Goal: Task Accomplishment & Management: Use online tool/utility

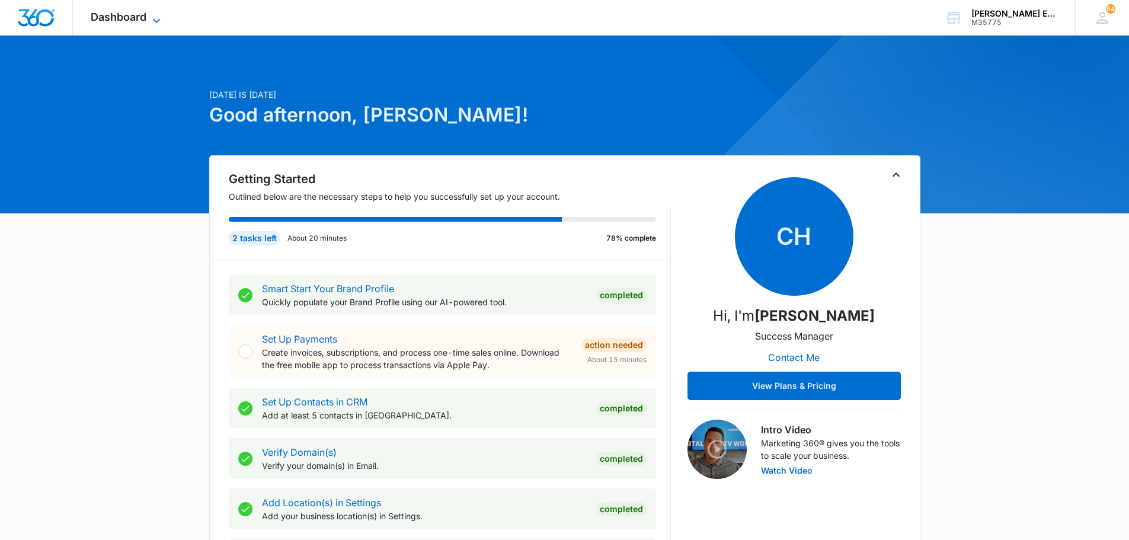
click at [158, 20] on icon at bounding box center [156, 21] width 14 height 14
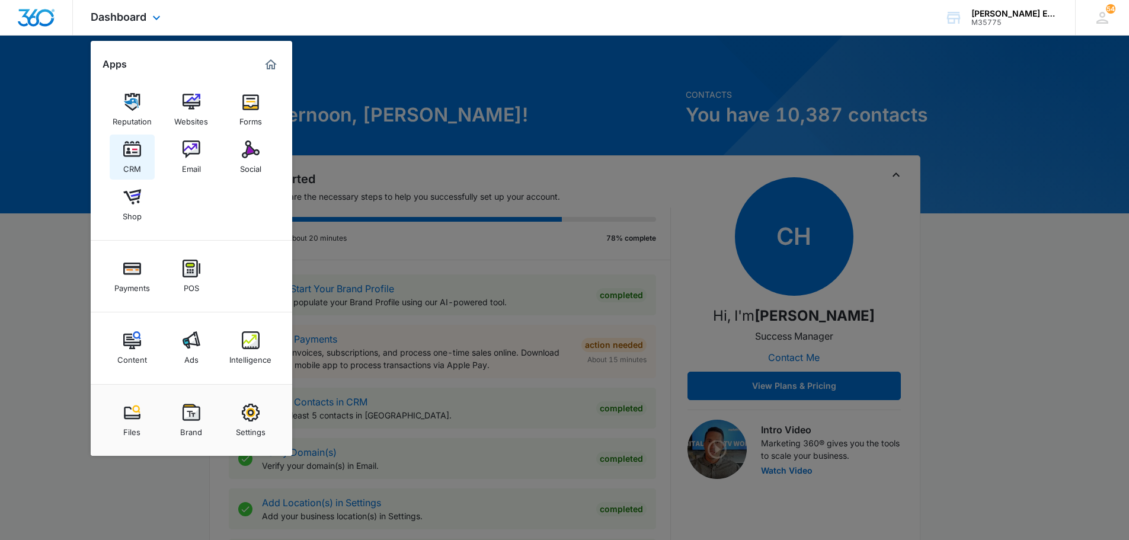
click at [133, 152] on img at bounding box center [132, 149] width 18 height 18
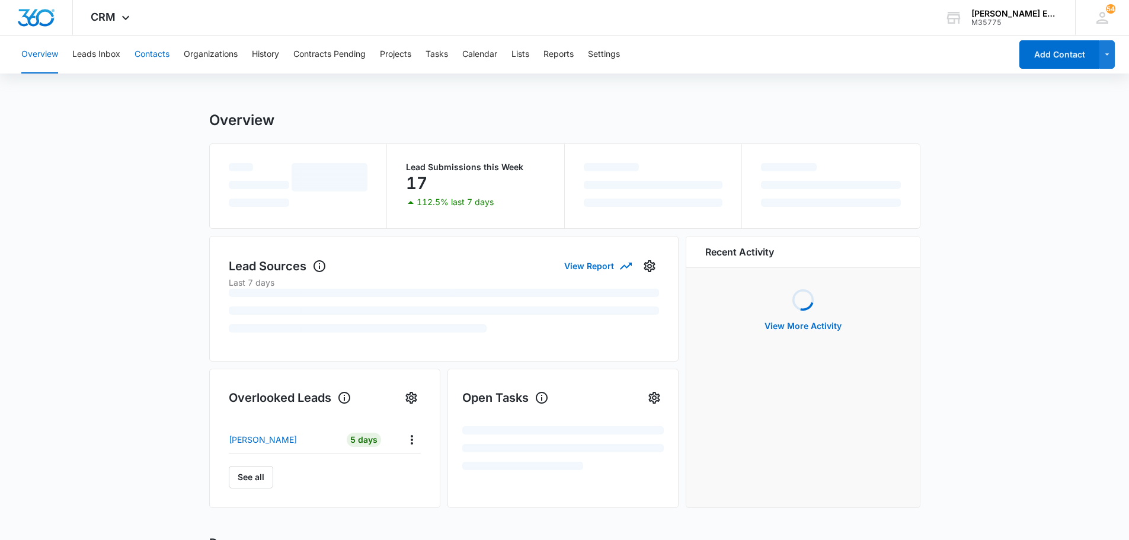
click at [163, 55] on button "Contacts" at bounding box center [151, 55] width 35 height 38
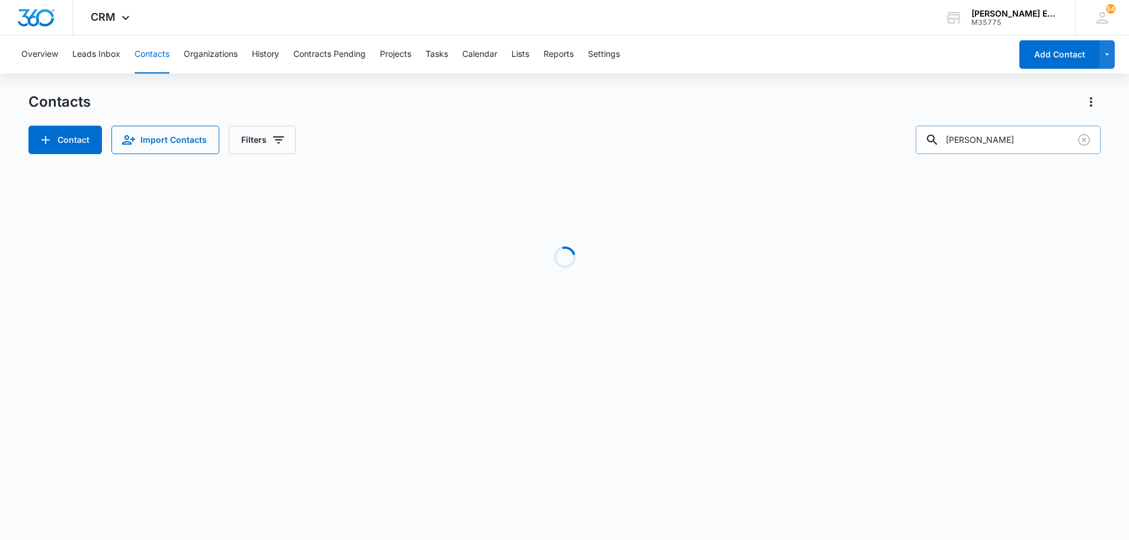
click at [985, 137] on input "[PERSON_NAME]" at bounding box center [1007, 140] width 185 height 28
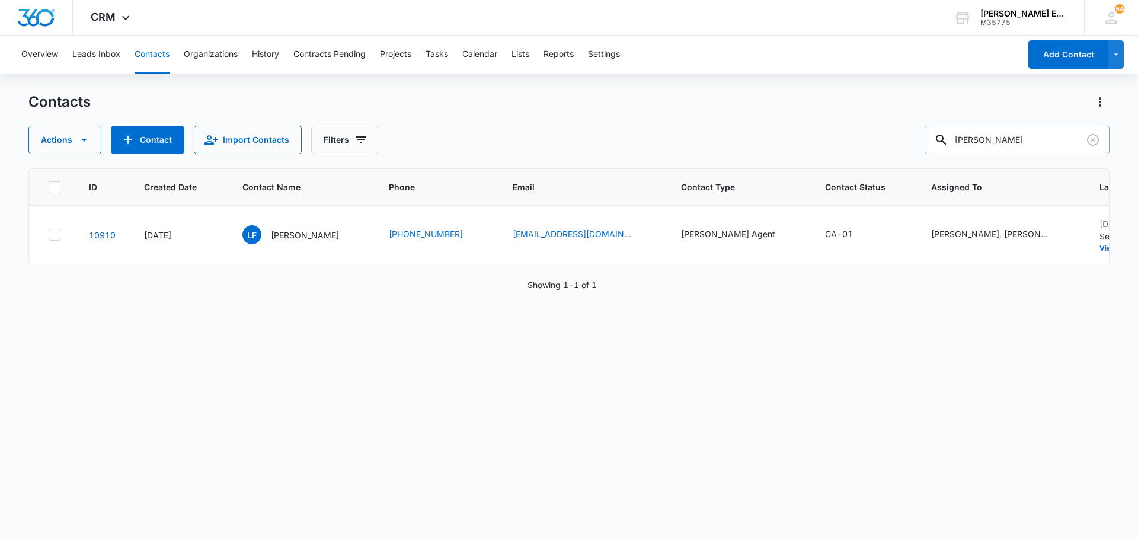
type input "[PERSON_NAME]"
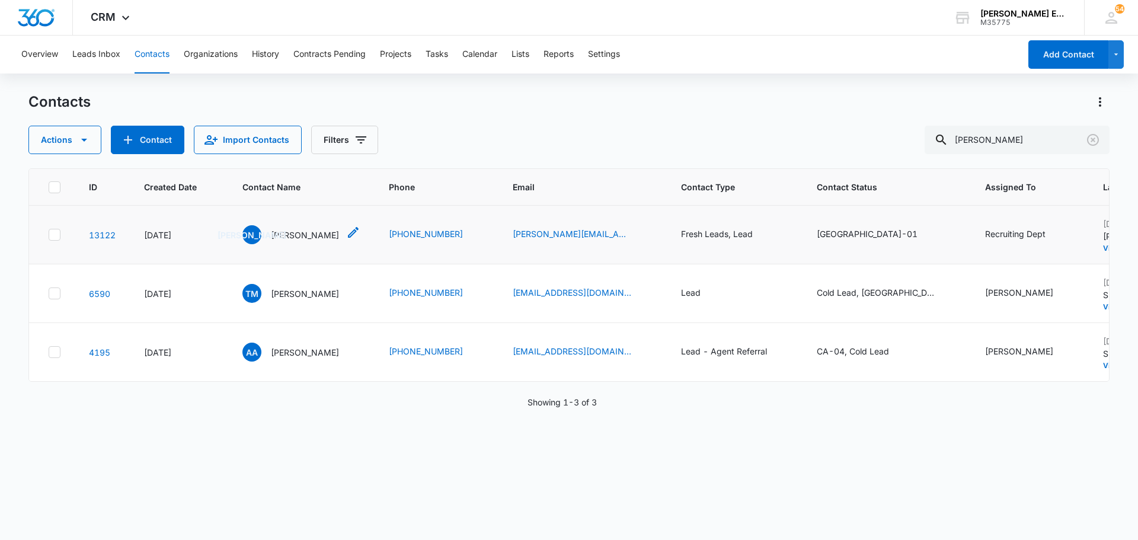
click at [303, 231] on p "[PERSON_NAME]" at bounding box center [305, 235] width 68 height 12
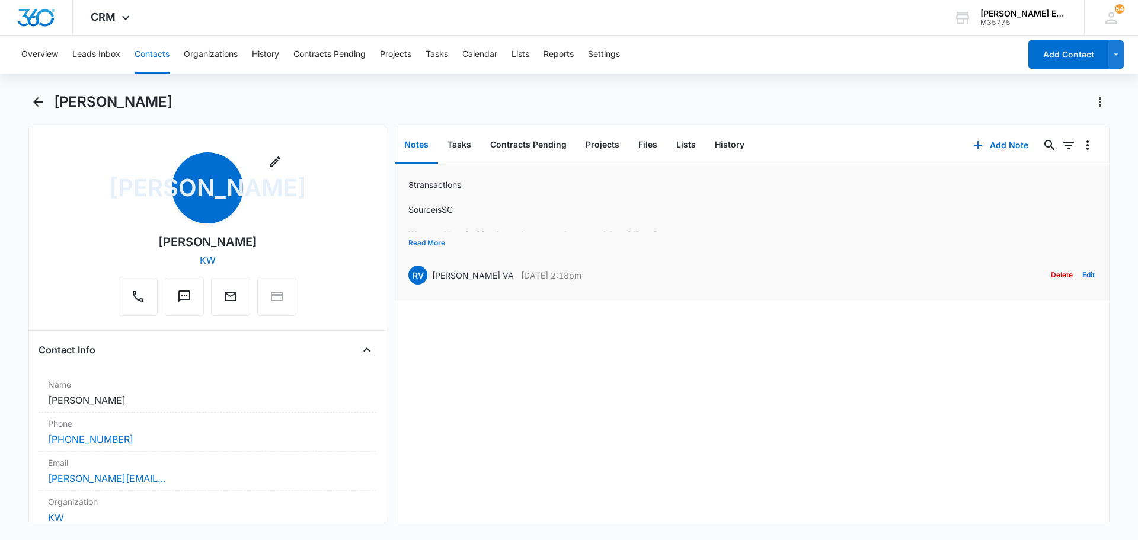
click at [430, 242] on button "Read More" at bounding box center [426, 243] width 37 height 23
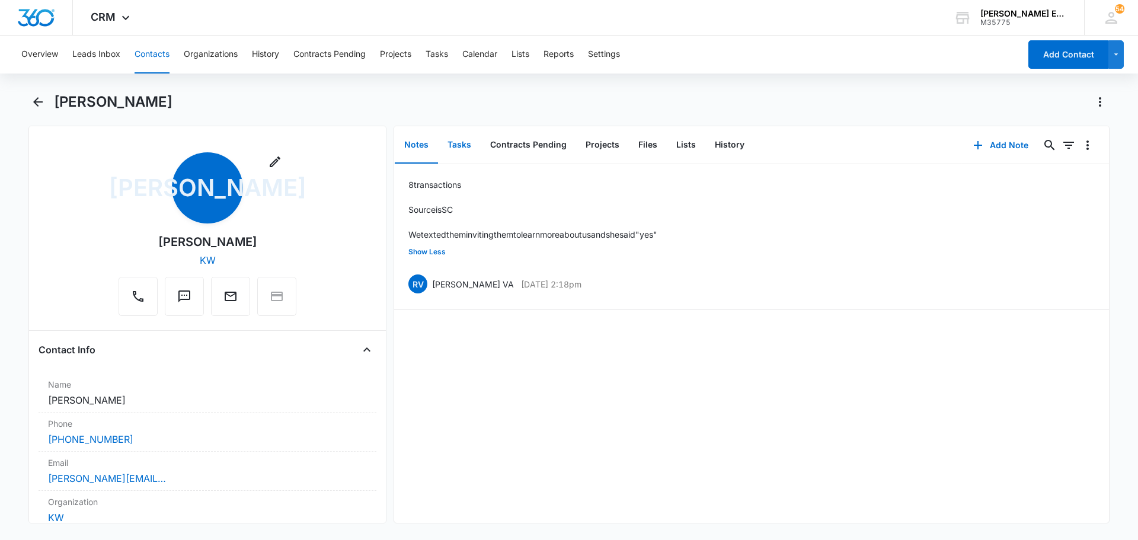
click at [461, 142] on button "Tasks" at bounding box center [459, 145] width 43 height 37
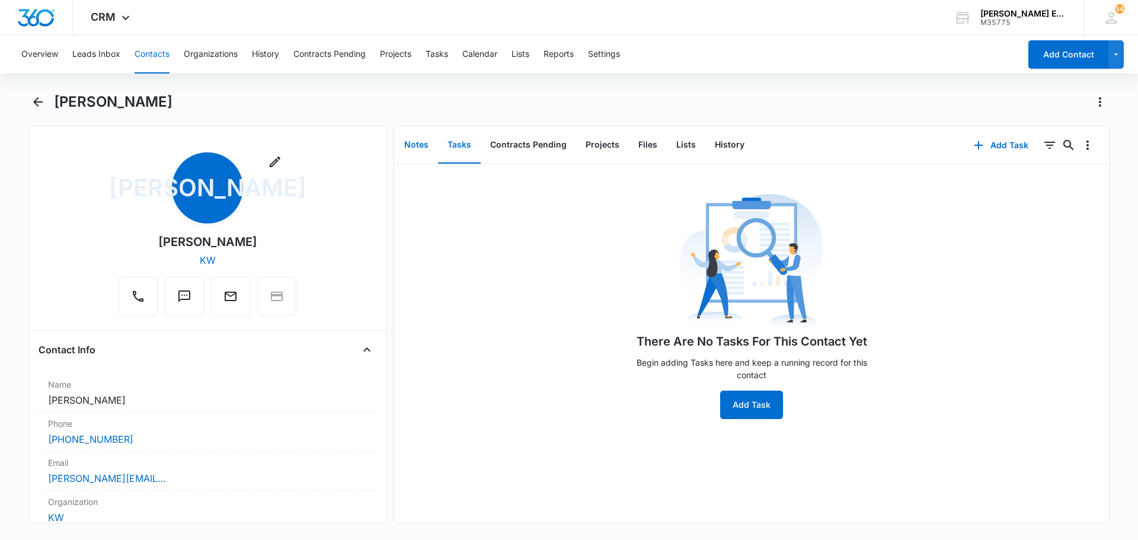
click at [414, 145] on button "Notes" at bounding box center [416, 145] width 43 height 37
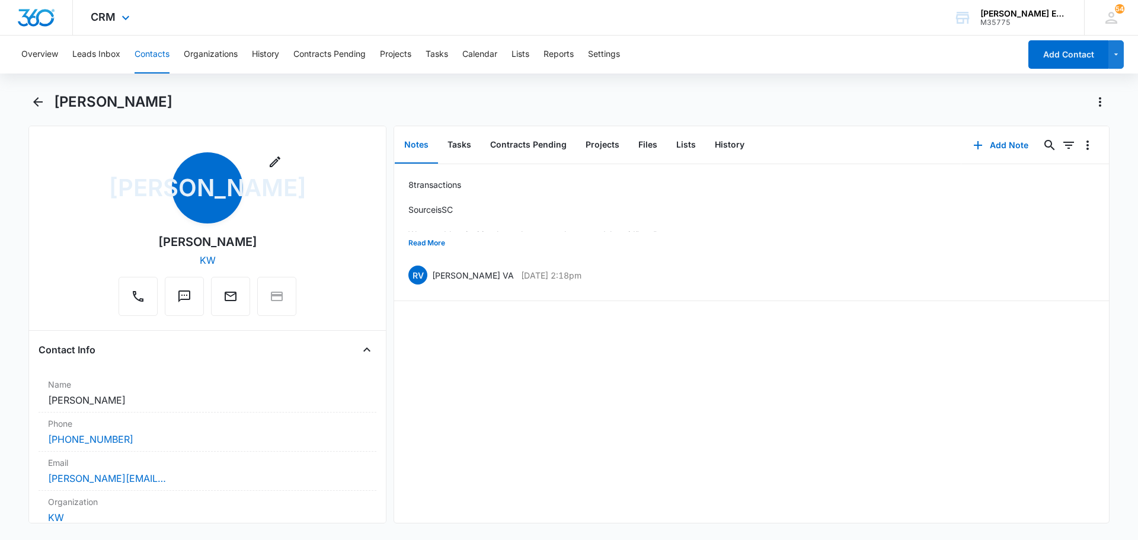
click at [747, 14] on div "CRM Apps Reputation Websites Forms CRM Email Social Shop Payments POS Content A…" at bounding box center [569, 18] width 1138 height 36
